Goal: Task Accomplishment & Management: Use online tool/utility

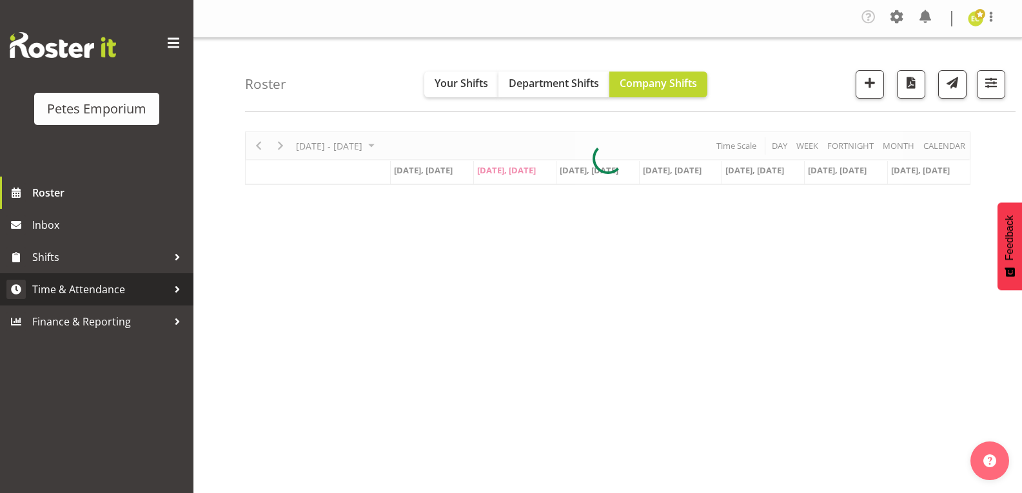
click at [174, 286] on div at bounding box center [177, 289] width 19 height 19
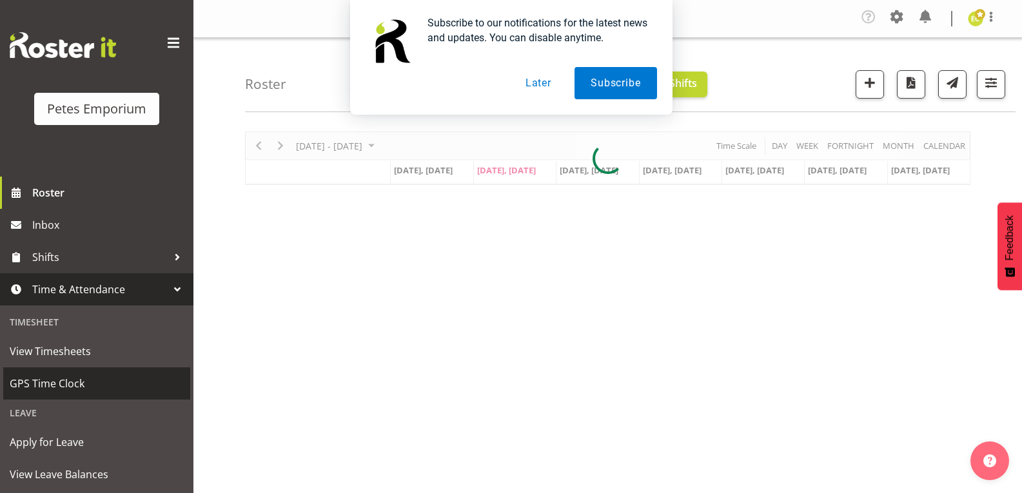
click at [66, 382] on span "GPS Time Clock" at bounding box center [97, 383] width 174 height 19
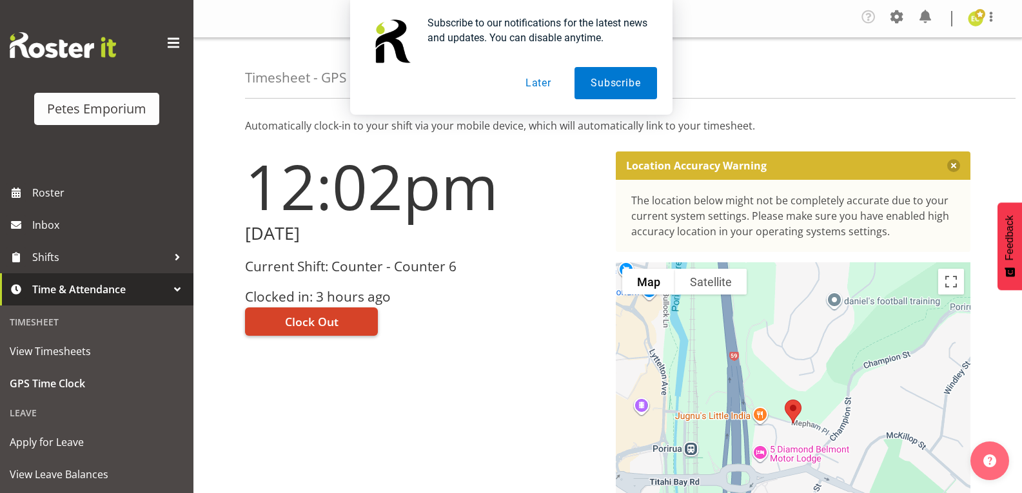
click at [313, 316] on span "Clock Out" at bounding box center [312, 321] width 54 height 17
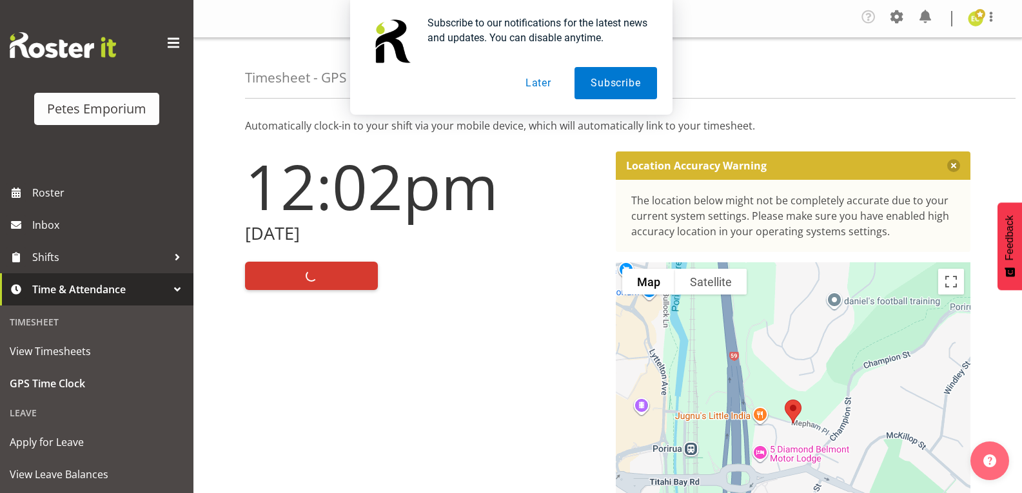
click at [533, 79] on button "Later" at bounding box center [538, 83] width 58 height 32
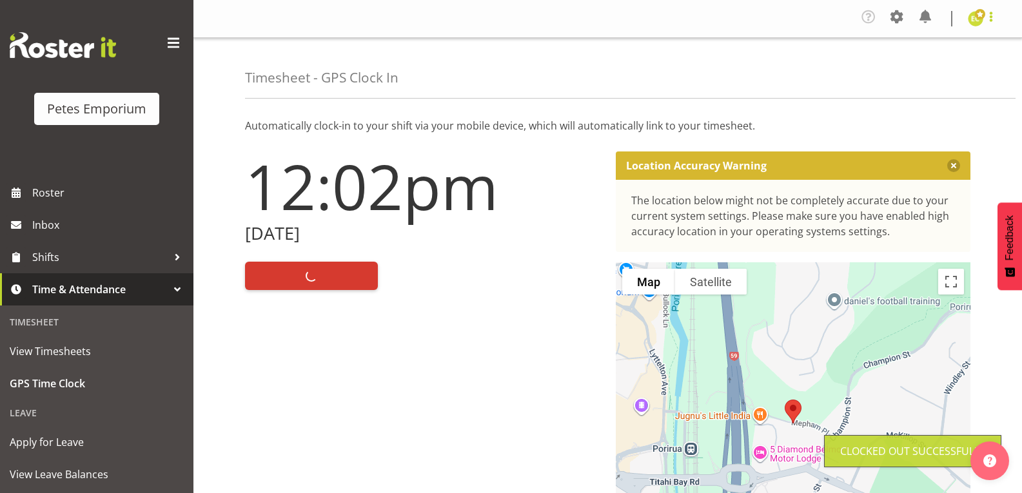
click at [989, 19] on span at bounding box center [990, 16] width 15 height 15
click at [935, 75] on link "Log Out" at bounding box center [937, 70] width 124 height 23
